Goal: Complete Application Form

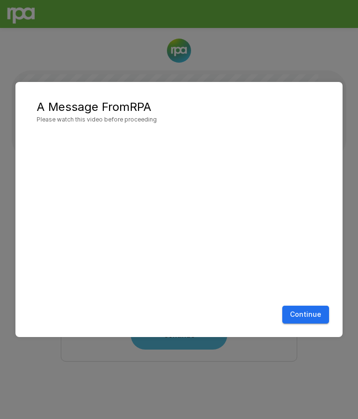
click at [300, 316] on button "Continue" at bounding box center [305, 315] width 47 height 18
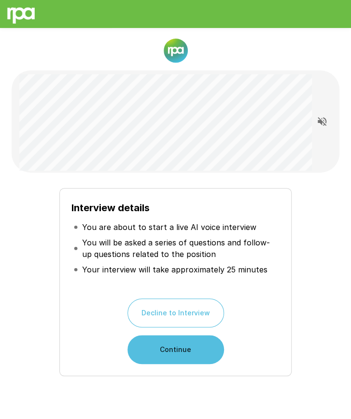
drag, startPoint x: 144, startPoint y: 0, endPoint x: 44, endPoint y: 59, distance: 115.5
click at [44, 59] on div at bounding box center [176, 51] width 328 height 24
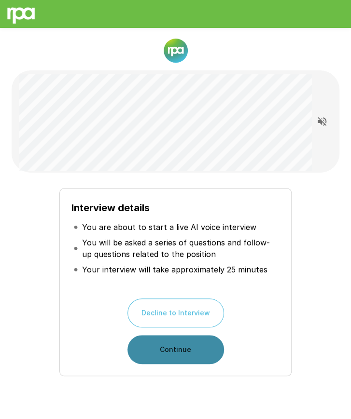
click at [192, 352] on button "Continue" at bounding box center [175, 349] width 96 height 29
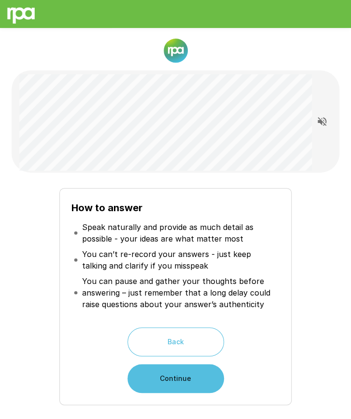
scroll to position [14, 0]
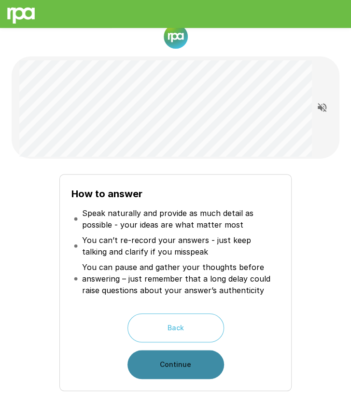
click at [177, 363] on button "Continue" at bounding box center [175, 364] width 96 height 29
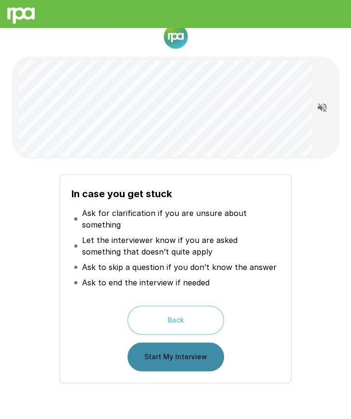
click at [182, 363] on button "Start My Interview" at bounding box center [175, 356] width 96 height 29
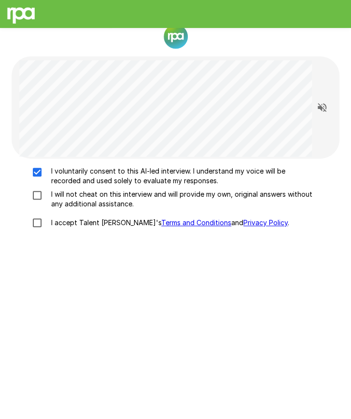
click at [40, 189] on div "I voluntarily consent to this AI-led interview. I understand my voice will be r…" at bounding box center [175, 199] width 320 height 67
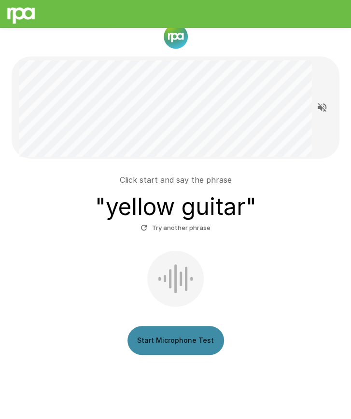
click at [190, 340] on button "Start Microphone Test" at bounding box center [175, 340] width 96 height 29
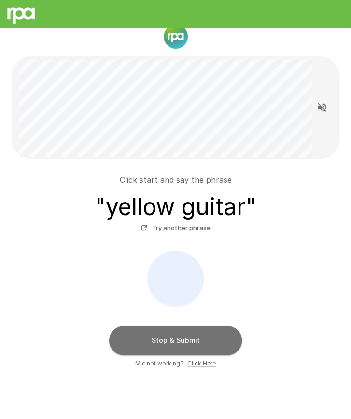
click at [190, 340] on button "Stop & Submit" at bounding box center [175, 340] width 133 height 29
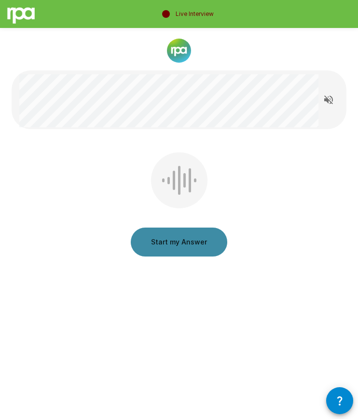
click at [151, 243] on button "Start my Answer" at bounding box center [179, 242] width 96 height 29
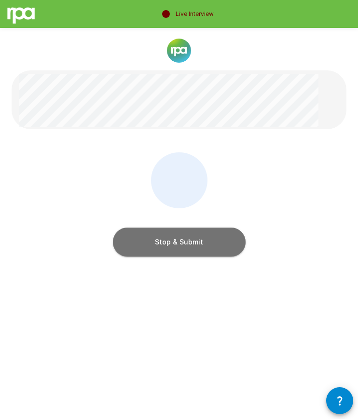
click at [151, 243] on button "Stop & Submit" at bounding box center [179, 242] width 133 height 29
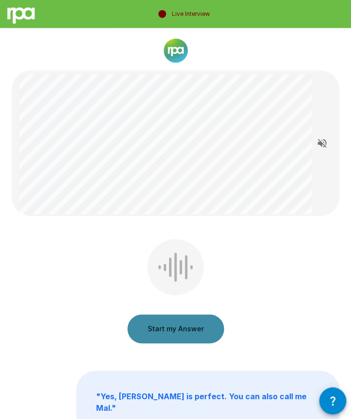
click at [191, 329] on button "Start my Answer" at bounding box center [175, 329] width 96 height 29
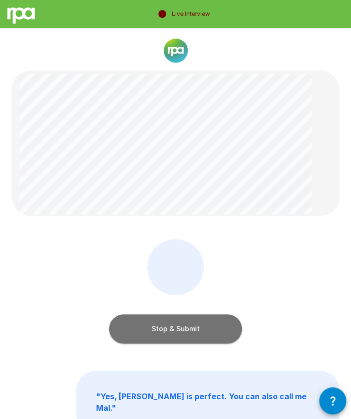
click at [191, 329] on button "Stop & Submit" at bounding box center [175, 329] width 133 height 29
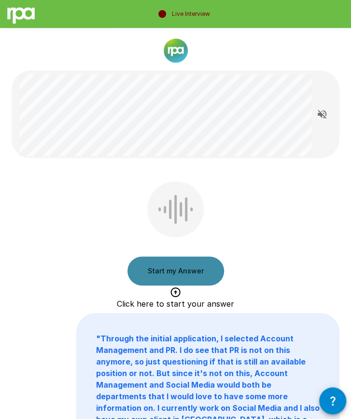
click at [166, 270] on button "Start my Answer" at bounding box center [175, 271] width 96 height 29
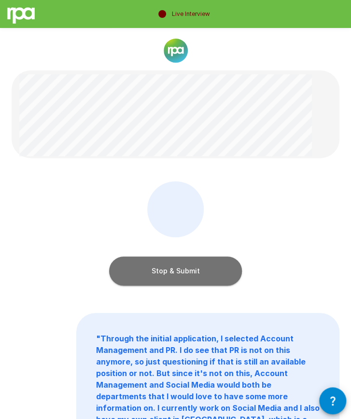
click at [210, 265] on button "Stop & Submit" at bounding box center [175, 271] width 133 height 29
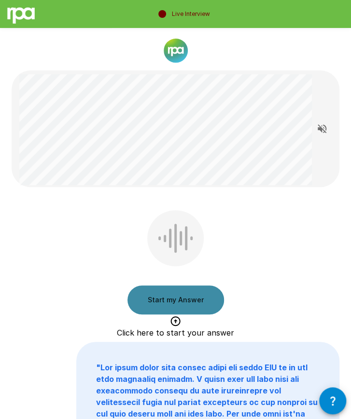
click at [185, 293] on button "Start my Answer" at bounding box center [175, 300] width 96 height 29
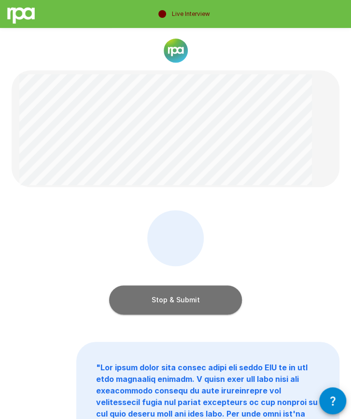
click at [190, 307] on button "Stop & Submit" at bounding box center [175, 300] width 133 height 29
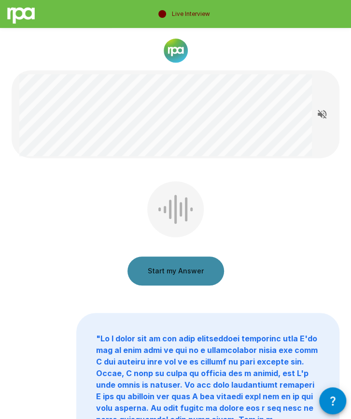
click at [201, 274] on button "Start my Answer" at bounding box center [175, 271] width 96 height 29
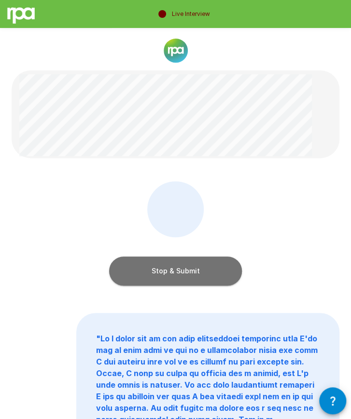
click at [201, 274] on button "Stop & Submit" at bounding box center [175, 271] width 133 height 29
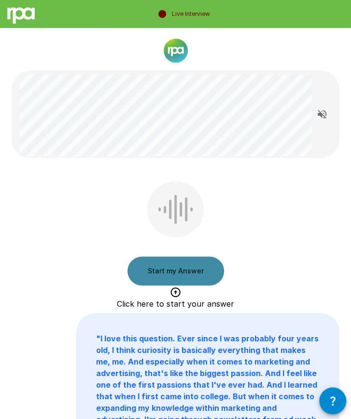
click at [173, 269] on button "Start my Answer" at bounding box center [175, 271] width 96 height 29
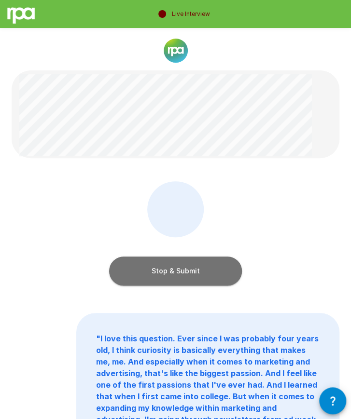
click at [173, 269] on button "Stop & Submit" at bounding box center [175, 271] width 133 height 29
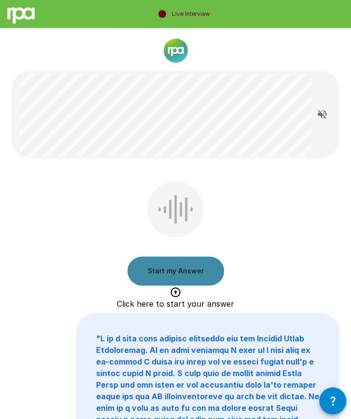
click at [172, 272] on button "Start my Answer" at bounding box center [175, 271] width 96 height 29
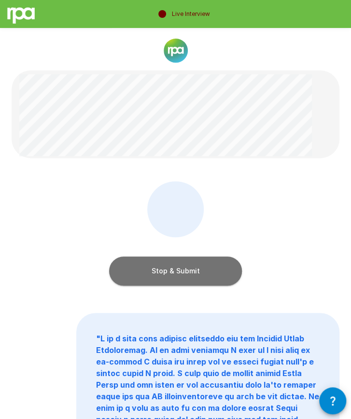
click at [172, 272] on button "Stop & Submit" at bounding box center [175, 271] width 133 height 29
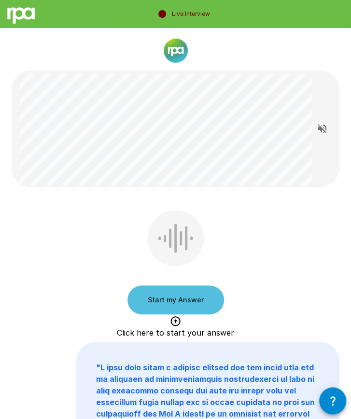
click at [184, 298] on button "Start my Answer" at bounding box center [175, 300] width 96 height 29
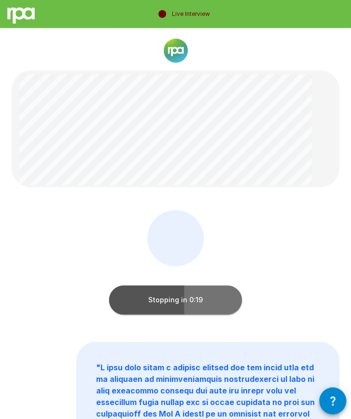
click at [184, 298] on button "Stopping in 0:19" at bounding box center [175, 300] width 133 height 29
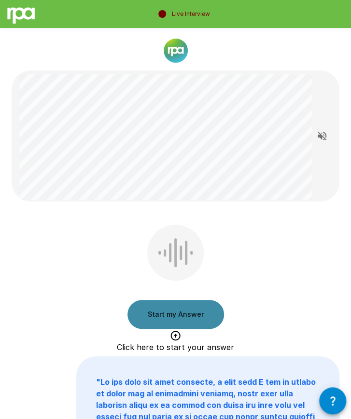
click at [185, 316] on button "Start my Answer" at bounding box center [175, 314] width 96 height 29
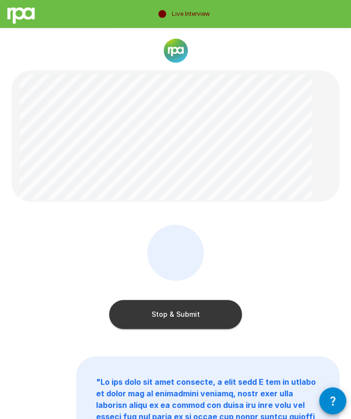
click at [185, 316] on button "Stop & Submit" at bounding box center [175, 314] width 133 height 29
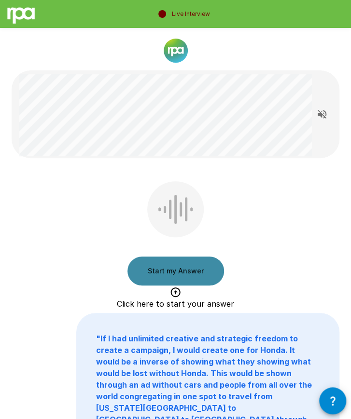
click at [197, 276] on button "Start my Answer" at bounding box center [175, 271] width 96 height 29
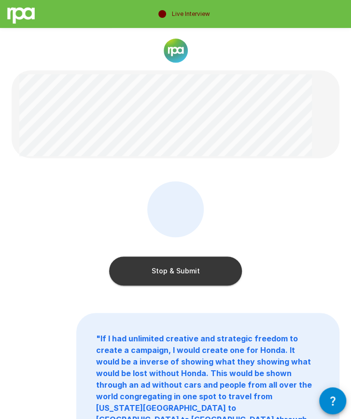
click at [197, 276] on button "Stop & Submit" at bounding box center [175, 271] width 133 height 29
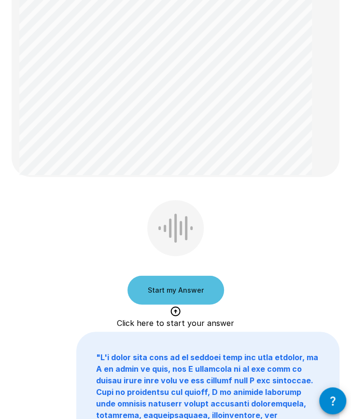
scroll to position [463, 0]
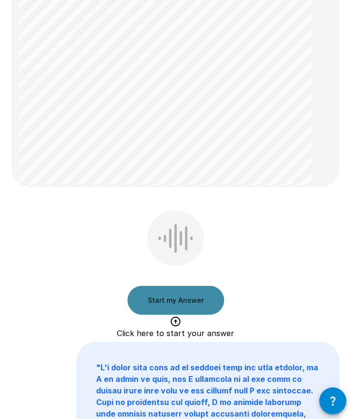
click at [174, 289] on button "Start my Answer" at bounding box center [175, 300] width 96 height 29
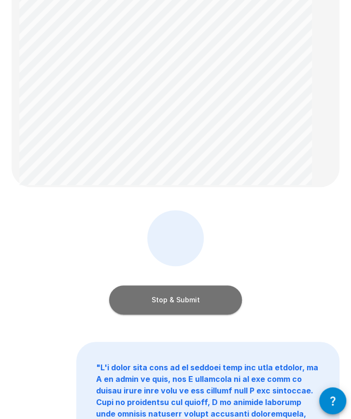
click at [202, 293] on button "Stop & Submit" at bounding box center [175, 300] width 133 height 29
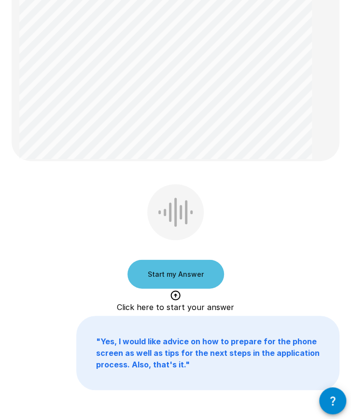
scroll to position [393, 0]
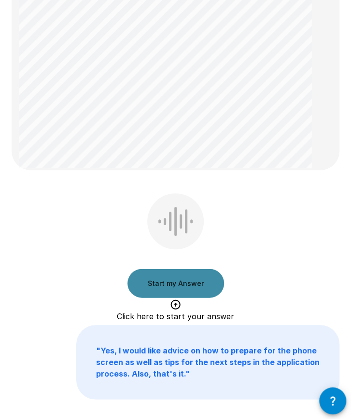
click at [169, 274] on button "Start my Answer" at bounding box center [175, 283] width 96 height 29
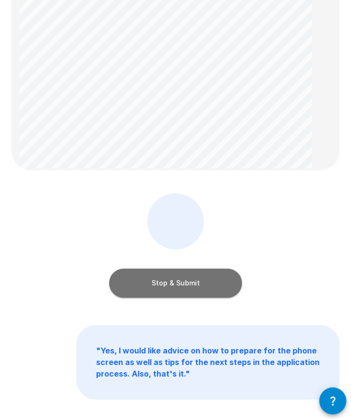
click at [213, 284] on button "Stop & Submit" at bounding box center [175, 283] width 133 height 29
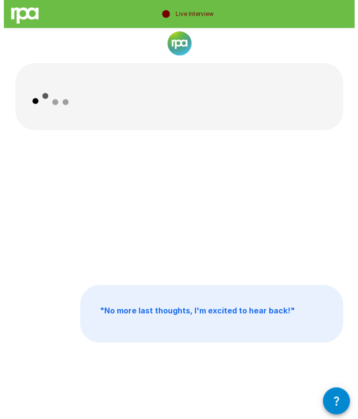
scroll to position [0, 0]
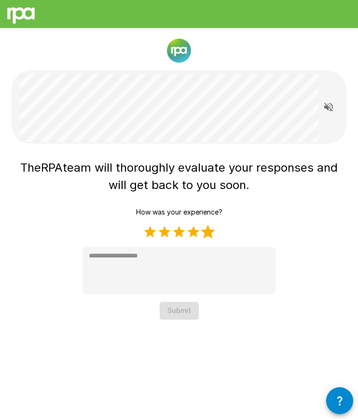
click at [210, 230] on label "5 Stars" at bounding box center [208, 232] width 14 height 14
type textarea "*"
click at [181, 307] on button "Submit" at bounding box center [179, 311] width 39 height 18
